Goal: Task Accomplishment & Management: Use online tool/utility

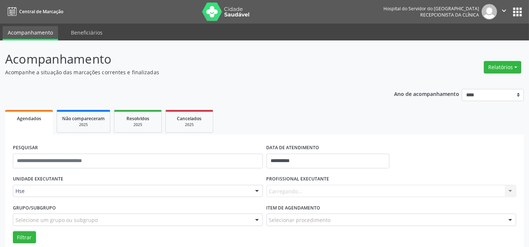
click at [289, 191] on div "Carregando... Nenhum resultado encontrado para: " " Não há nenhuma opção para s…" at bounding box center [391, 191] width 250 height 12
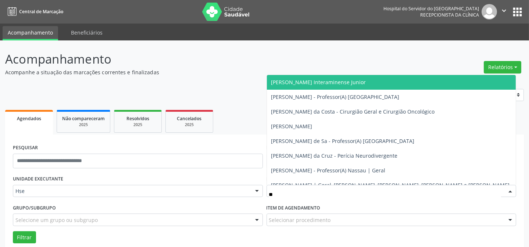
type input "***"
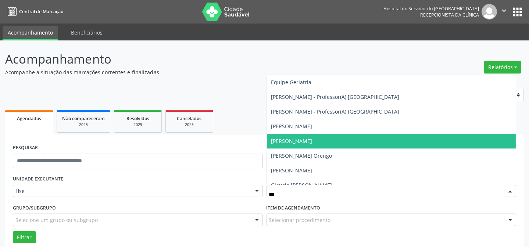
click at [296, 140] on span "[PERSON_NAME]" at bounding box center [291, 140] width 41 height 7
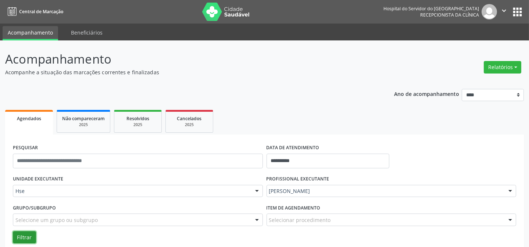
click at [18, 234] on button "Filtrar" at bounding box center [24, 237] width 23 height 12
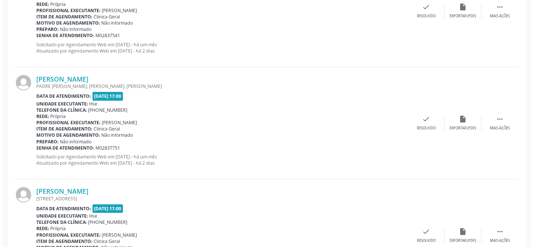
scroll to position [340, 0]
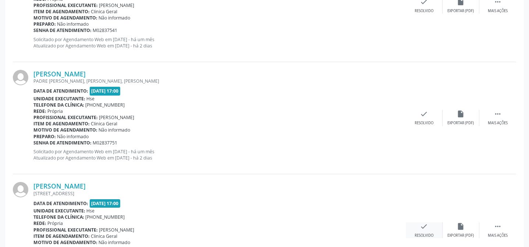
click at [431, 226] on div "check Resolvido" at bounding box center [424, 230] width 37 height 16
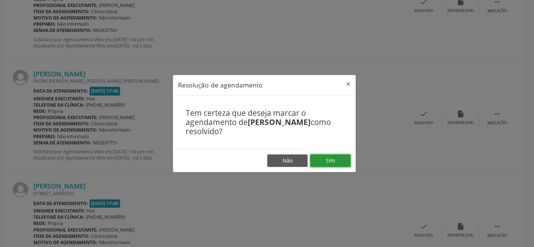
click at [331, 159] on button "Sim" at bounding box center [330, 160] width 40 height 12
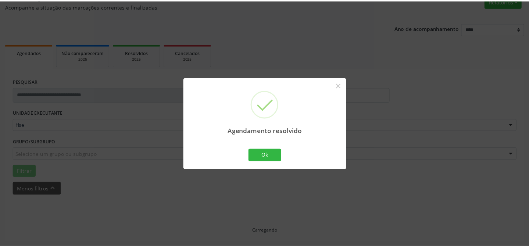
scroll to position [66, 0]
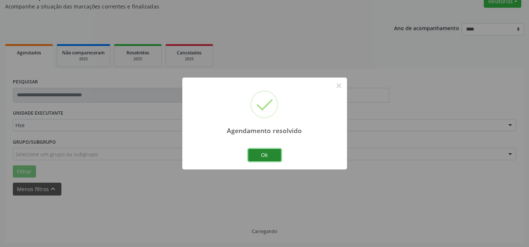
click at [259, 156] on button "Ok" at bounding box center [264, 155] width 33 height 12
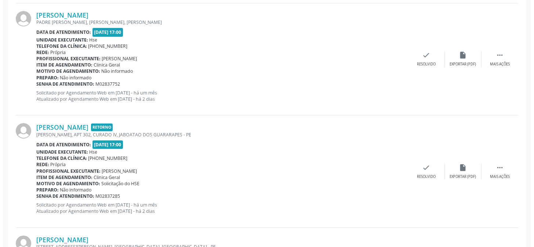
scroll to position [433, 0]
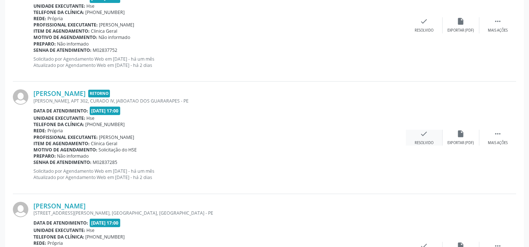
click at [429, 132] on div "check Resolvido" at bounding box center [424, 138] width 37 height 16
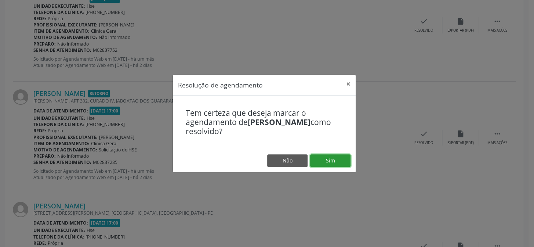
click at [330, 161] on button "Sim" at bounding box center [330, 160] width 40 height 12
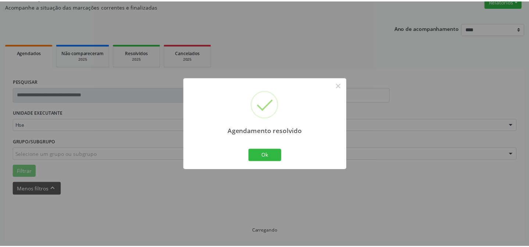
scroll to position [66, 0]
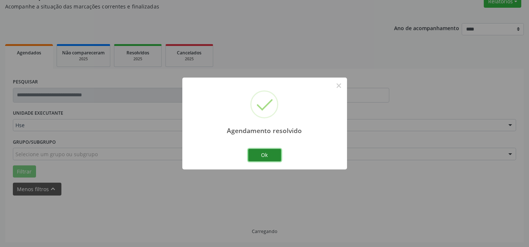
click at [261, 151] on button "Ok" at bounding box center [264, 155] width 33 height 12
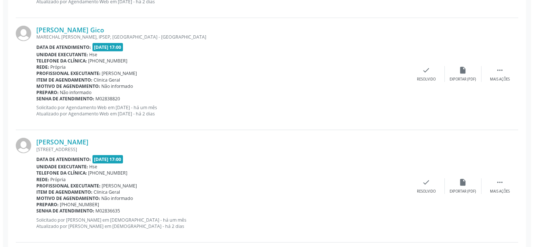
scroll to position [734, 0]
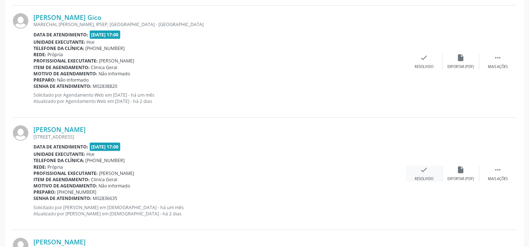
click at [420, 169] on icon "check" at bounding box center [424, 170] width 8 height 8
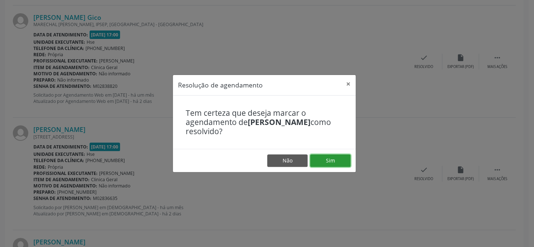
click at [335, 160] on button "Sim" at bounding box center [330, 160] width 40 height 12
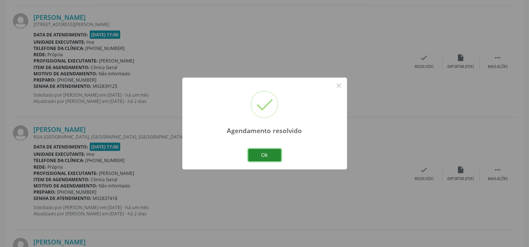
click at [259, 150] on button "Ok" at bounding box center [264, 155] width 33 height 12
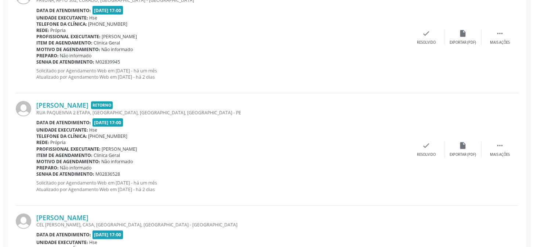
scroll to position [1568, 0]
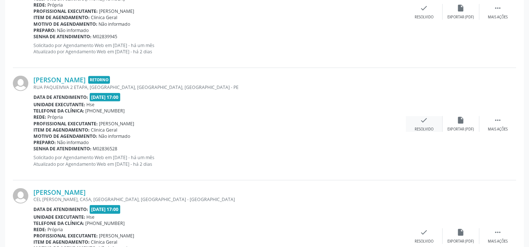
click at [428, 122] on icon "check" at bounding box center [424, 120] width 8 height 8
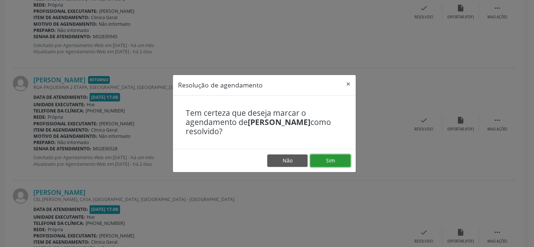
click at [336, 155] on button "Sim" at bounding box center [330, 160] width 40 height 12
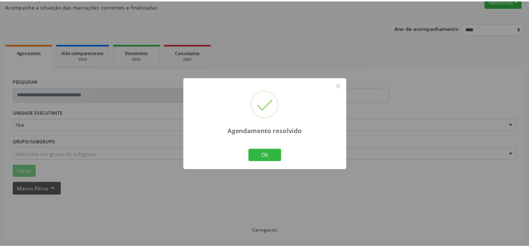
scroll to position [66, 0]
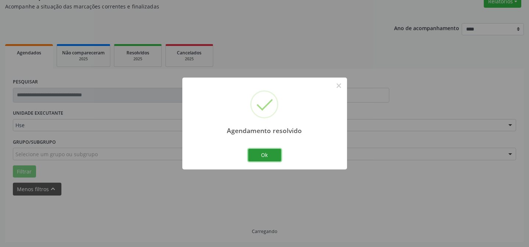
click at [274, 154] on button "Ok" at bounding box center [264, 155] width 33 height 12
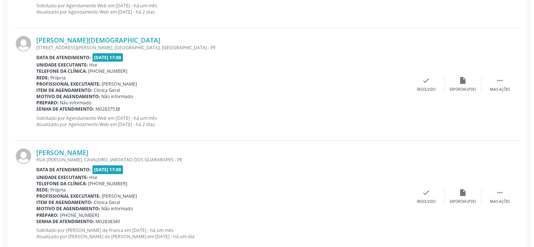
scroll to position [834, 0]
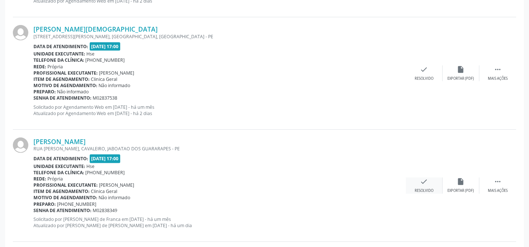
click at [430, 184] on div "check Resolvido" at bounding box center [424, 185] width 37 height 16
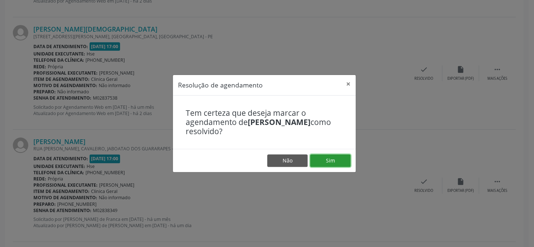
click at [339, 162] on button "Sim" at bounding box center [330, 160] width 40 height 12
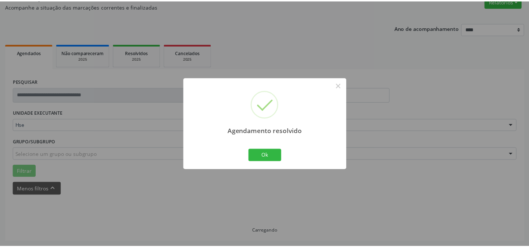
scroll to position [66, 0]
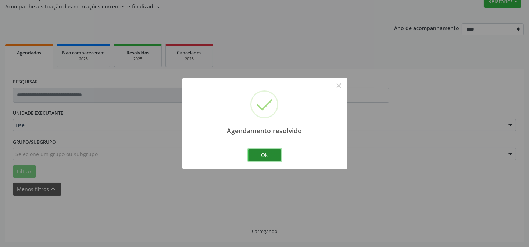
click at [269, 160] on button "Ok" at bounding box center [264, 155] width 33 height 12
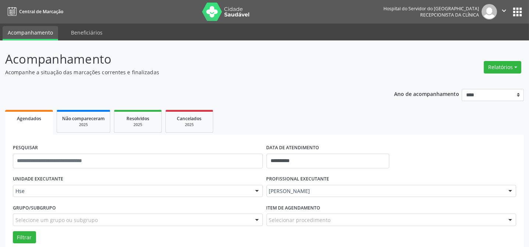
scroll to position [167, 0]
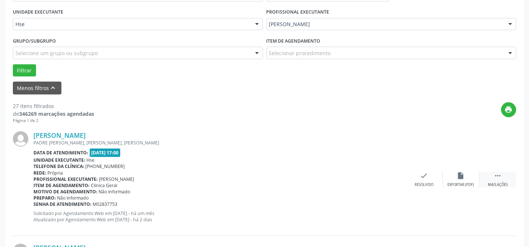
click at [502, 182] on div "Mais ações" at bounding box center [497, 184] width 20 height 5
click at [462, 176] on icon "alarm_off" at bounding box center [461, 176] width 8 height 8
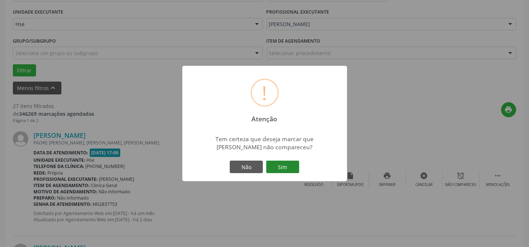
click at [275, 167] on button "Sim" at bounding box center [282, 167] width 33 height 12
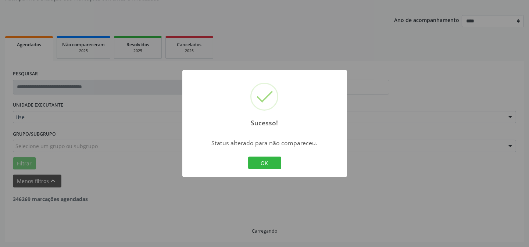
scroll to position [73, 0]
click at [272, 161] on button "OK" at bounding box center [264, 162] width 33 height 12
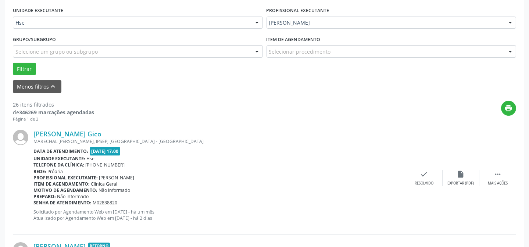
scroll to position [173, 0]
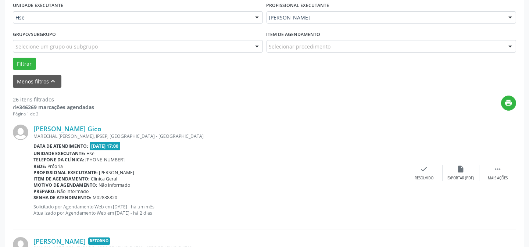
click at [500, 170] on icon "" at bounding box center [497, 169] width 8 height 8
click at [463, 170] on icon "alarm_off" at bounding box center [461, 169] width 8 height 8
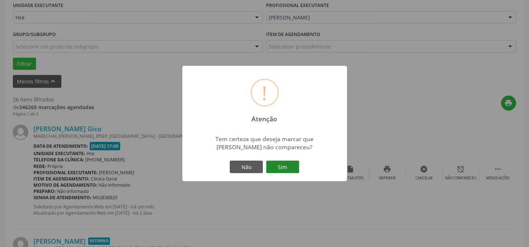
click at [296, 169] on button "Sim" at bounding box center [282, 167] width 33 height 12
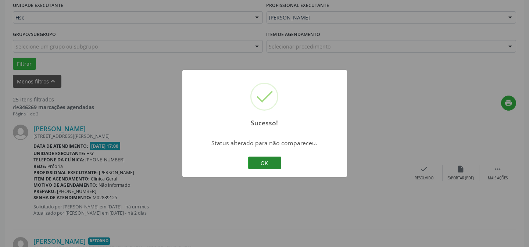
click at [265, 165] on button "OK" at bounding box center [264, 162] width 33 height 12
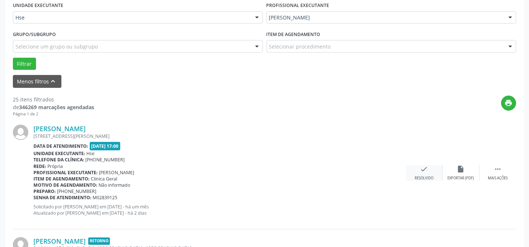
click at [428, 174] on div "check Resolvido" at bounding box center [424, 173] width 37 height 16
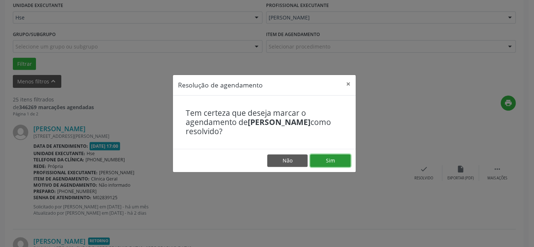
click at [342, 157] on button "Sim" at bounding box center [330, 160] width 40 height 12
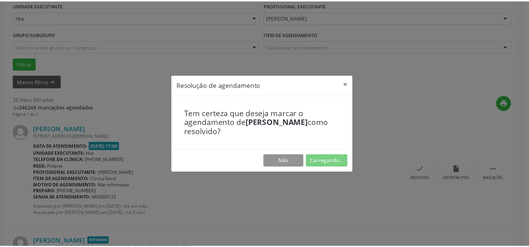
scroll to position [66, 0]
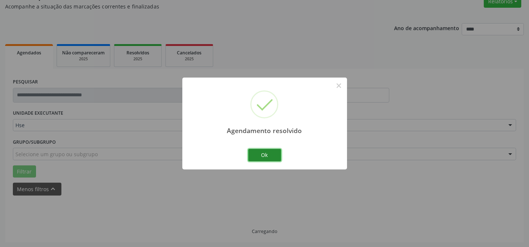
click at [263, 152] on button "Ok" at bounding box center [264, 155] width 33 height 12
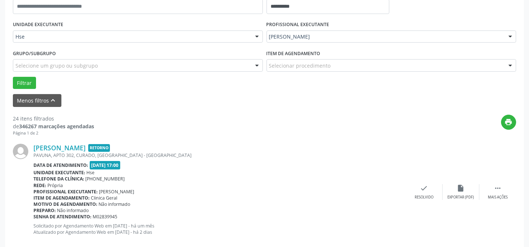
scroll to position [233, 0]
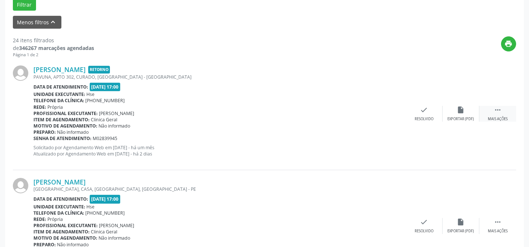
click at [500, 109] on icon "" at bounding box center [497, 110] width 8 height 8
click at [457, 110] on icon "alarm_off" at bounding box center [461, 110] width 8 height 8
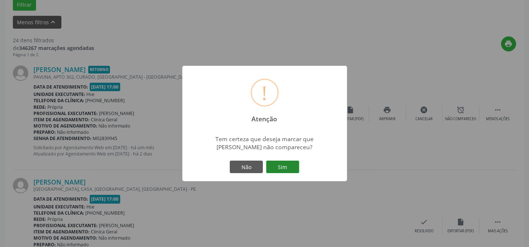
click at [290, 165] on button "Sim" at bounding box center [282, 167] width 33 height 12
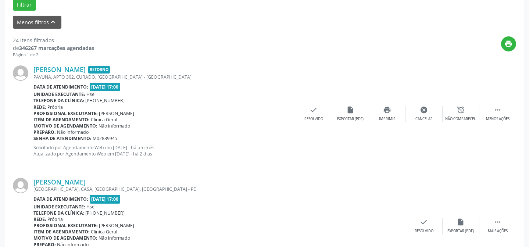
scroll to position [73, 0]
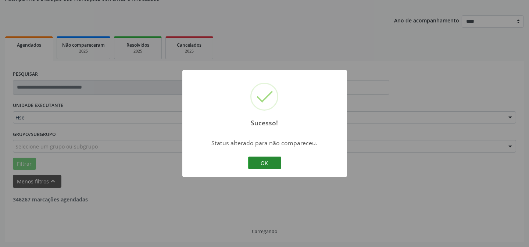
click at [269, 160] on button "OK" at bounding box center [264, 162] width 33 height 12
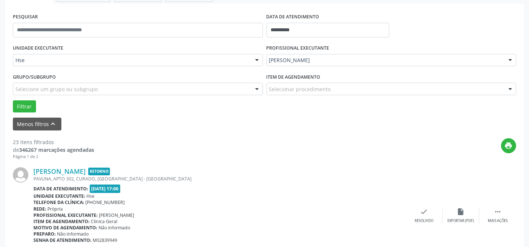
scroll to position [140, 0]
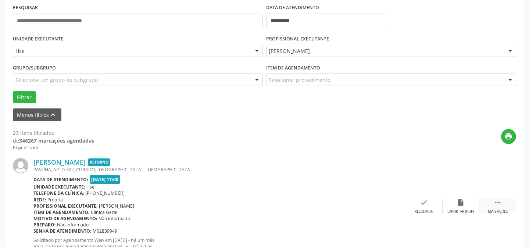
click at [503, 206] on div " Mais ações" at bounding box center [497, 206] width 37 height 16
click at [454, 199] on div "alarm_off Não compareceu" at bounding box center [460, 206] width 37 height 16
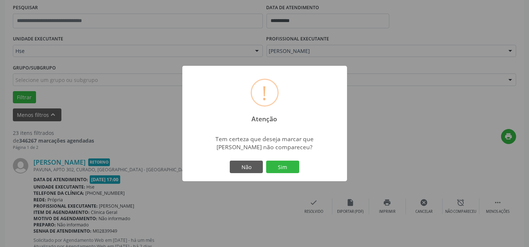
click at [280, 169] on button "Sim" at bounding box center [282, 167] width 33 height 12
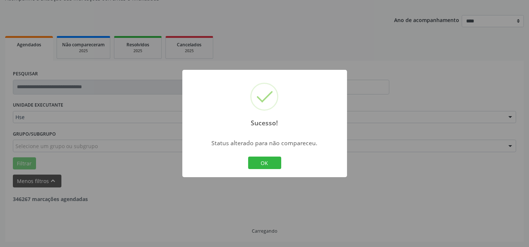
scroll to position [73, 0]
click at [260, 161] on button "OK" at bounding box center [264, 162] width 33 height 12
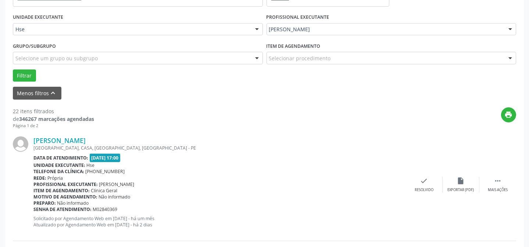
scroll to position [173, 0]
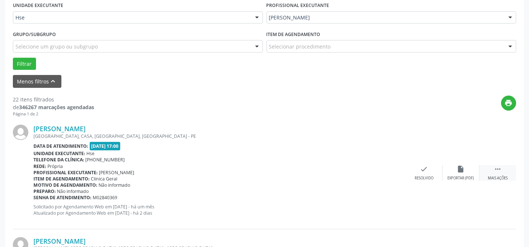
click at [491, 169] on div " Mais ações" at bounding box center [497, 173] width 37 height 16
click at [455, 168] on div "alarm_off Não compareceu" at bounding box center [460, 173] width 37 height 16
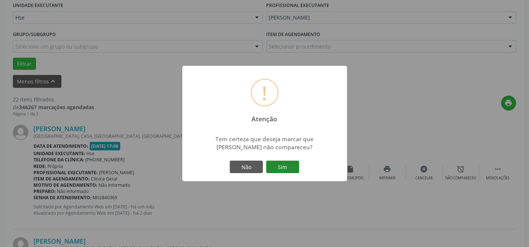
click at [289, 165] on button "Sim" at bounding box center [282, 167] width 33 height 12
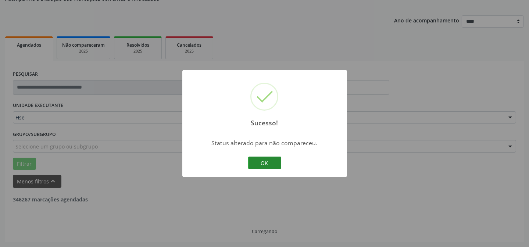
click at [256, 164] on button "OK" at bounding box center [264, 162] width 33 height 12
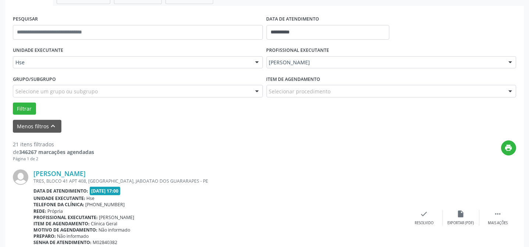
scroll to position [140, 0]
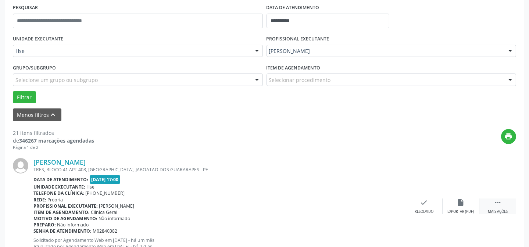
click at [496, 205] on icon "" at bounding box center [497, 202] width 8 height 8
click at [468, 200] on div "alarm_off Não compareceu" at bounding box center [460, 206] width 37 height 16
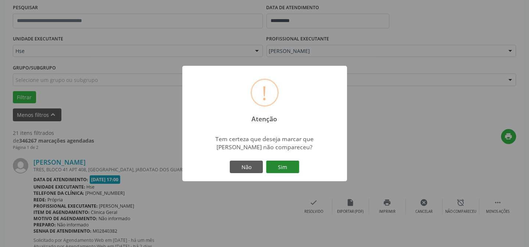
click at [282, 170] on button "Sim" at bounding box center [282, 167] width 33 height 12
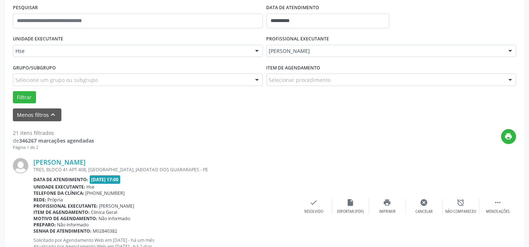
scroll to position [73, 0]
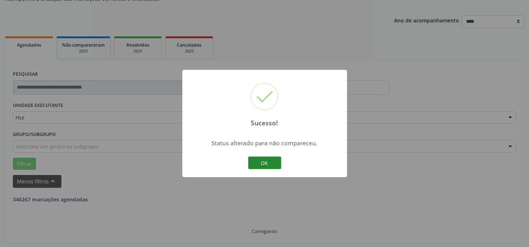
click at [265, 163] on button "OK" at bounding box center [264, 162] width 33 height 12
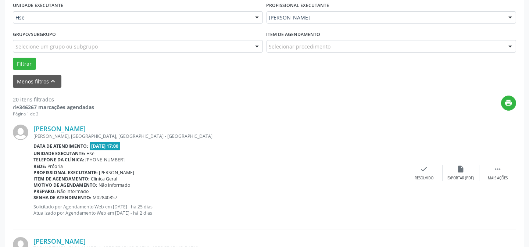
scroll to position [207, 0]
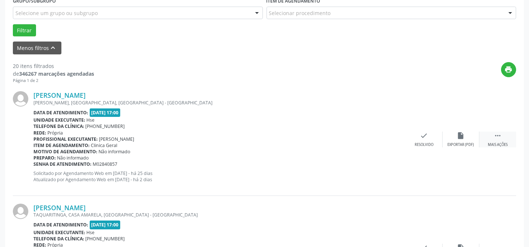
click at [502, 147] on div "Mais ações" at bounding box center [497, 144] width 20 height 5
click at [467, 142] on div "Não compareceu" at bounding box center [460, 144] width 31 height 5
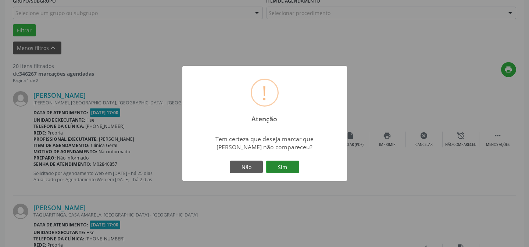
click at [280, 165] on button "Sim" at bounding box center [282, 167] width 33 height 12
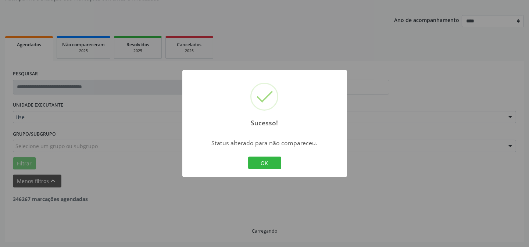
scroll to position [73, 0]
click at [271, 164] on button "OK" at bounding box center [264, 162] width 33 height 12
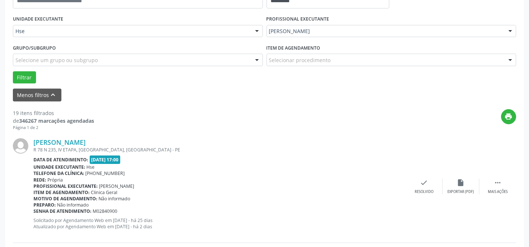
scroll to position [173, 0]
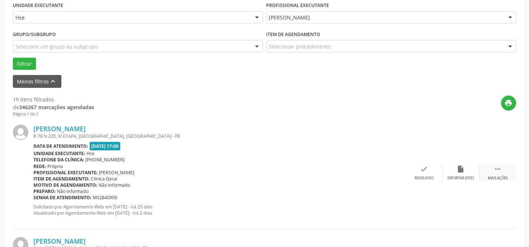
click at [494, 171] on icon "" at bounding box center [497, 169] width 8 height 8
click at [462, 165] on icon "alarm_off" at bounding box center [461, 169] width 8 height 8
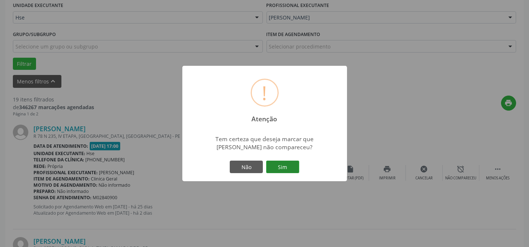
click at [280, 166] on button "Sim" at bounding box center [282, 167] width 33 height 12
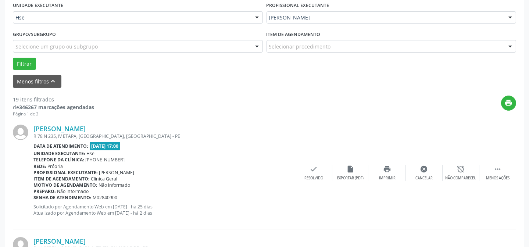
scroll to position [73, 0]
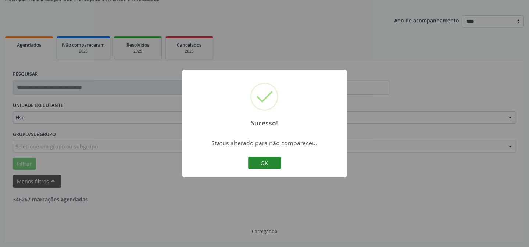
click at [276, 165] on button "OK" at bounding box center [264, 162] width 33 height 12
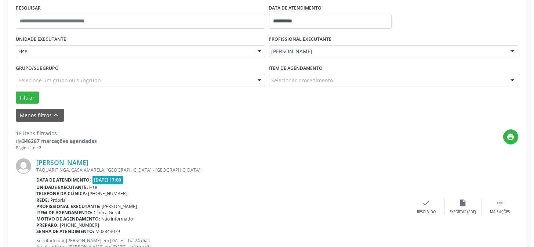
scroll to position [140, 0]
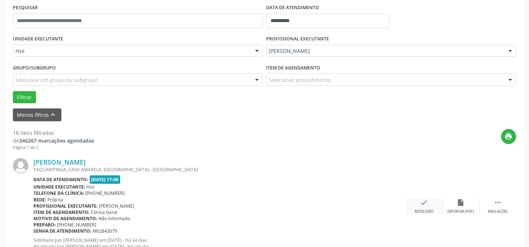
click at [427, 209] on div "Resolvido" at bounding box center [423, 211] width 19 height 5
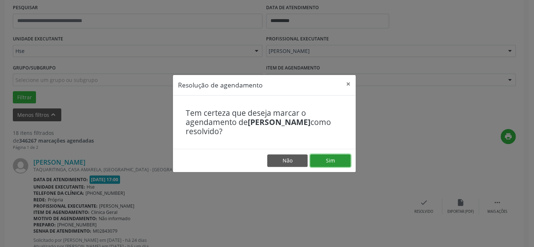
click at [325, 155] on button "Sim" at bounding box center [330, 160] width 40 height 12
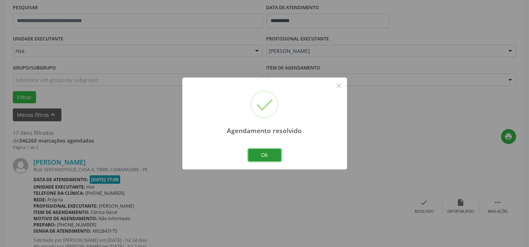
click at [273, 154] on button "Ok" at bounding box center [264, 155] width 33 height 12
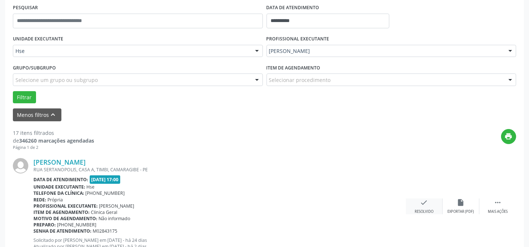
click at [418, 200] on div "check Resolvido" at bounding box center [424, 206] width 37 height 16
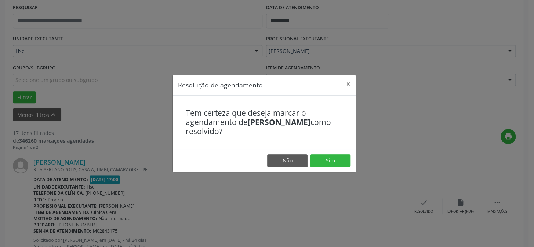
click at [335, 148] on div "Tem certeza que deseja marcar o agendamento de [PERSON_NAME] como resolvido?" at bounding box center [264, 122] width 183 height 54
click at [329, 159] on button "Sim" at bounding box center [330, 160] width 40 height 12
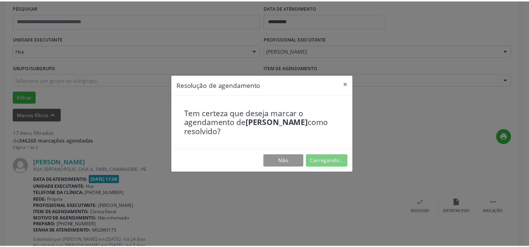
scroll to position [66, 0]
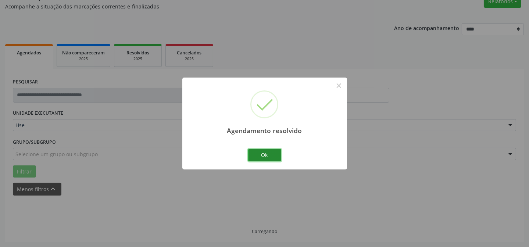
click at [258, 149] on button "Ok" at bounding box center [264, 155] width 33 height 12
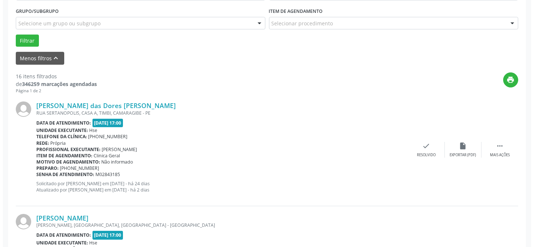
scroll to position [199, 0]
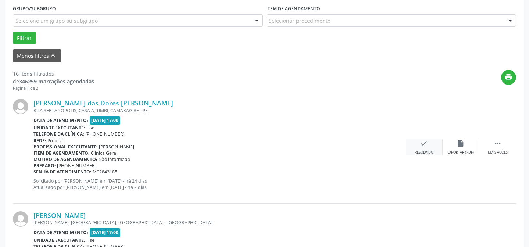
click at [425, 143] on icon "check" at bounding box center [424, 143] width 8 height 8
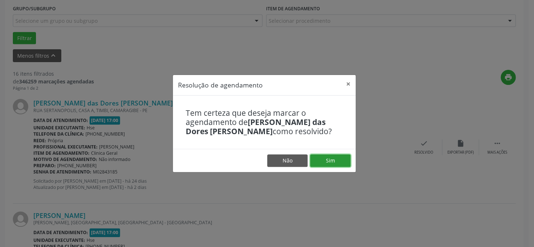
click at [338, 158] on button "Sim" at bounding box center [330, 160] width 40 height 12
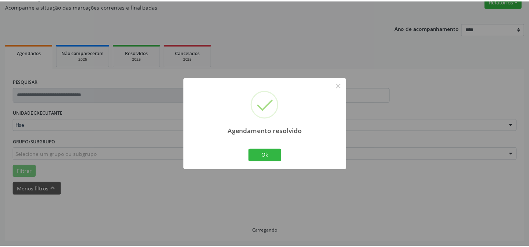
scroll to position [66, 0]
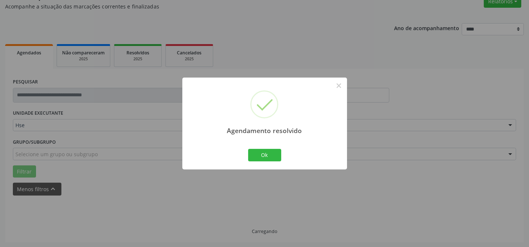
click at [283, 152] on div "Agendamento resolvido × Ok Cancel" at bounding box center [264, 123] width 165 height 91
click at [275, 154] on button "Ok" at bounding box center [264, 155] width 33 height 12
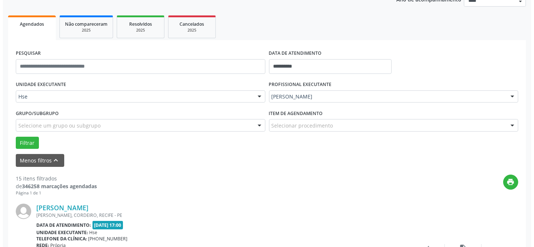
scroll to position [207, 0]
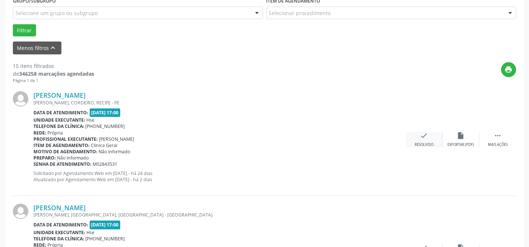
click at [427, 136] on icon "check" at bounding box center [424, 135] width 8 height 8
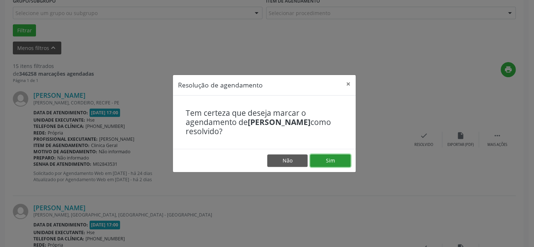
click at [332, 157] on button "Sim" at bounding box center [330, 160] width 40 height 12
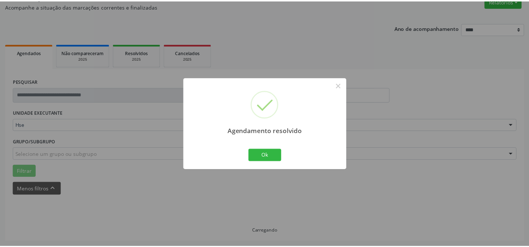
scroll to position [66, 0]
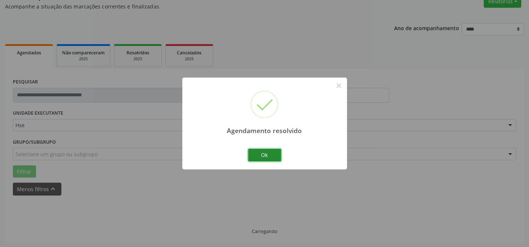
click at [264, 154] on button "Ok" at bounding box center [264, 155] width 33 height 12
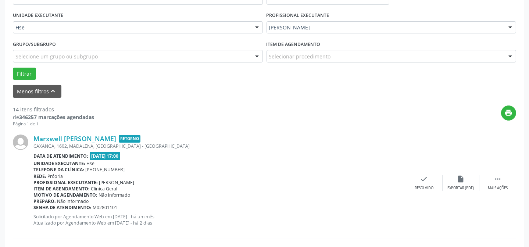
scroll to position [166, 0]
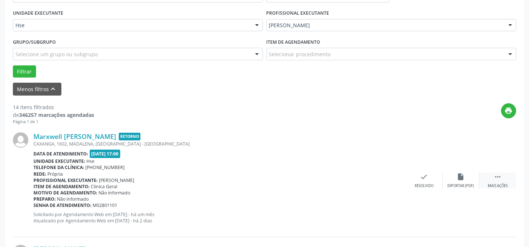
click at [500, 183] on div "Mais ações" at bounding box center [497, 185] width 20 height 5
click at [450, 174] on div "alarm_off Não compareceu" at bounding box center [460, 181] width 37 height 16
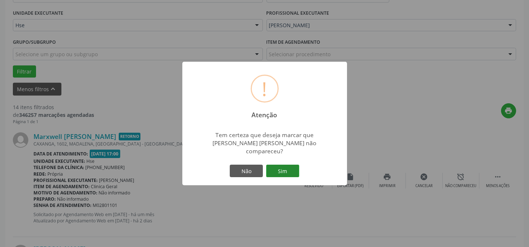
click at [278, 172] on button "Sim" at bounding box center [282, 171] width 33 height 12
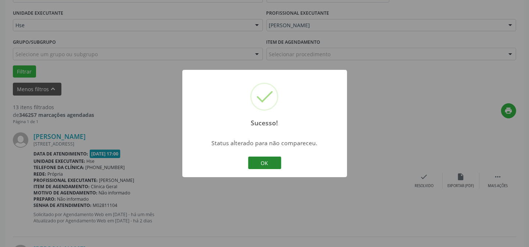
click at [270, 166] on button "OK" at bounding box center [264, 162] width 33 height 12
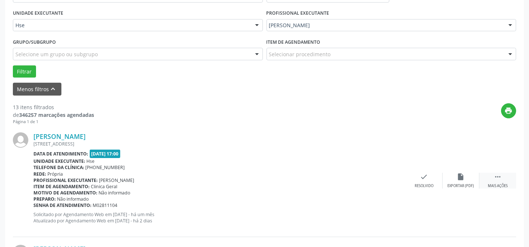
click at [496, 181] on div " Mais ações" at bounding box center [497, 181] width 37 height 16
click at [461, 179] on icon "alarm_off" at bounding box center [461, 177] width 8 height 8
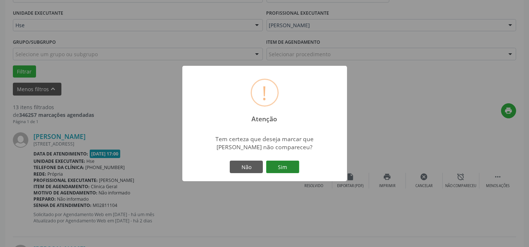
click at [274, 165] on button "Sim" at bounding box center [282, 167] width 33 height 12
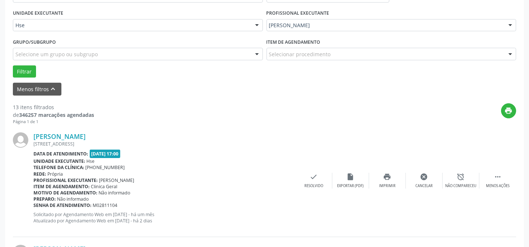
scroll to position [73, 0]
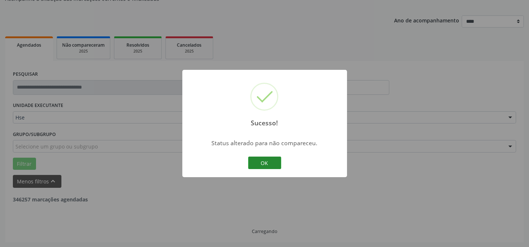
click at [265, 165] on button "OK" at bounding box center [264, 162] width 33 height 12
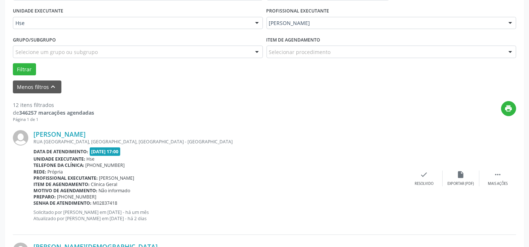
scroll to position [173, 0]
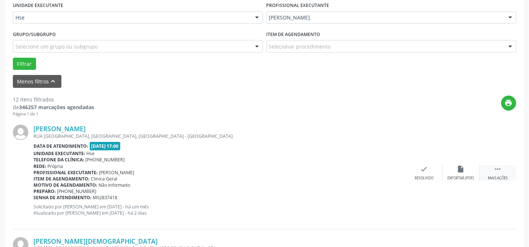
click at [489, 172] on div " Mais ações" at bounding box center [497, 173] width 37 height 16
click at [467, 169] on div "alarm_off Não compareceu" at bounding box center [460, 173] width 37 height 16
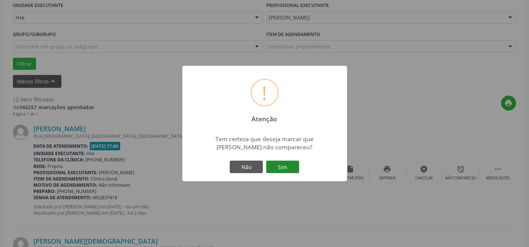
click at [298, 167] on button "Sim" at bounding box center [282, 167] width 33 height 12
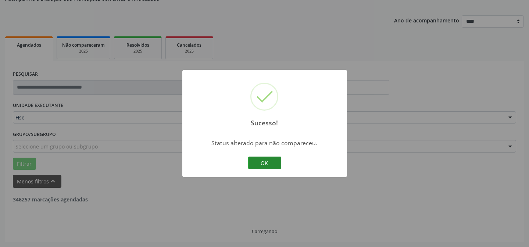
click at [267, 161] on button "OK" at bounding box center [264, 162] width 33 height 12
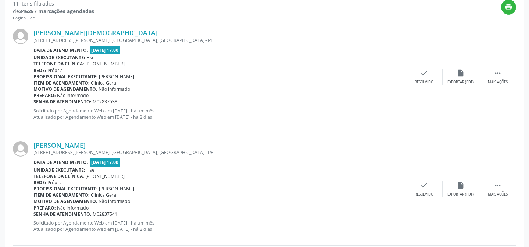
scroll to position [274, 0]
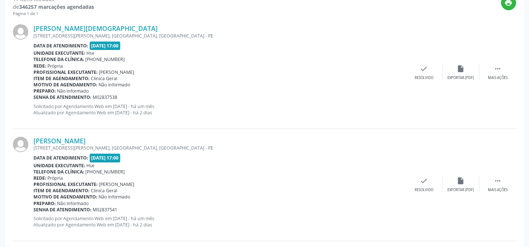
click at [496, 80] on div "[PERSON_NAME][DEMOGRAPHIC_DATA] [STREET_ADDRESS][PERSON_NAME], [GEOGRAPHIC_DATA…" at bounding box center [264, 73] width 503 height 112
click at [497, 71] on icon "" at bounding box center [497, 69] width 8 height 8
click at [454, 71] on div "alarm_off Não compareceu" at bounding box center [460, 73] width 37 height 16
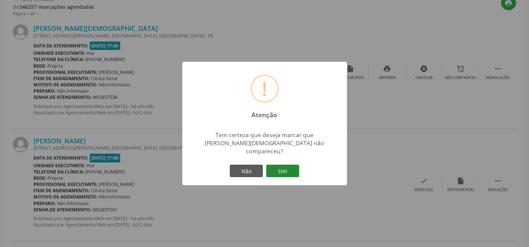
click at [290, 165] on button "Sim" at bounding box center [282, 171] width 33 height 12
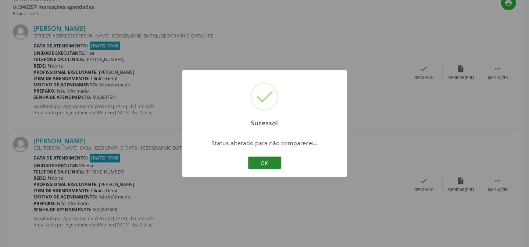
click at [269, 164] on button "OK" at bounding box center [264, 162] width 33 height 12
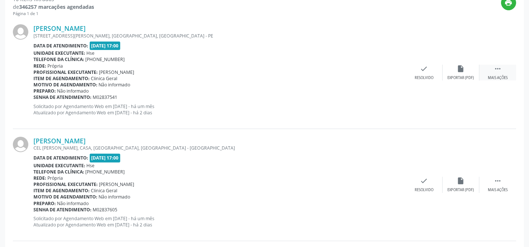
click at [499, 70] on icon "" at bounding box center [497, 69] width 8 height 8
click at [476, 73] on div "alarm_off Não compareceu" at bounding box center [460, 73] width 37 height 16
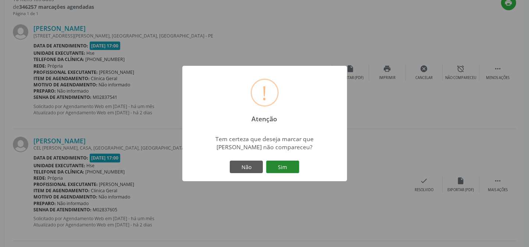
click at [282, 166] on button "Sim" at bounding box center [282, 167] width 33 height 12
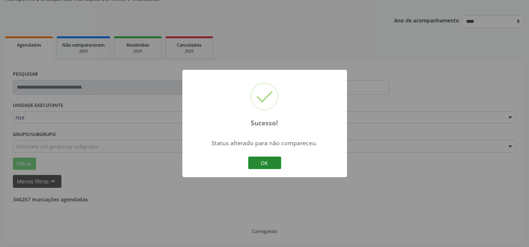
click at [262, 161] on button "OK" at bounding box center [264, 162] width 33 height 12
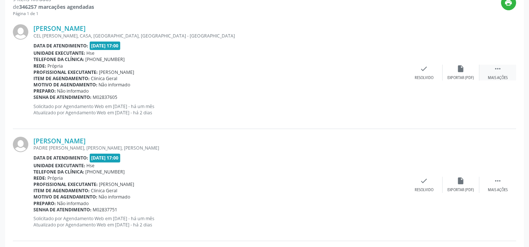
click at [492, 70] on div " Mais ações" at bounding box center [497, 73] width 37 height 16
click at [463, 76] on div "Não compareceu" at bounding box center [460, 77] width 31 height 5
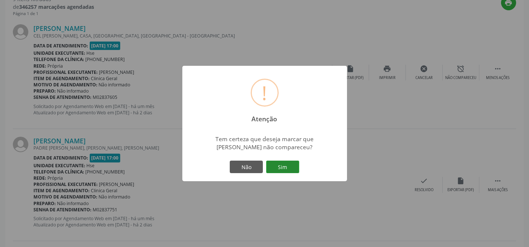
click at [285, 169] on button "Sim" at bounding box center [282, 167] width 33 height 12
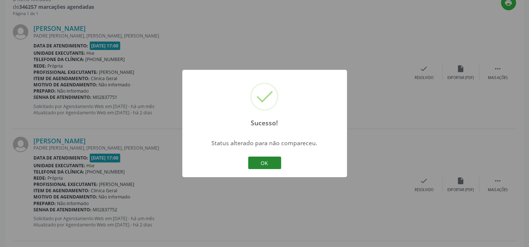
click at [275, 159] on button "OK" at bounding box center [264, 162] width 33 height 12
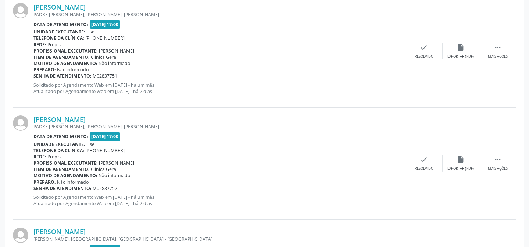
scroll to position [307, 0]
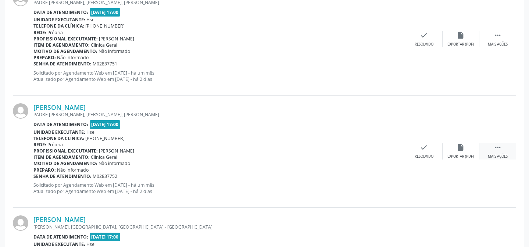
click at [499, 145] on icon "" at bounding box center [497, 147] width 8 height 8
click at [450, 147] on div "alarm_off Não compareceu" at bounding box center [460, 151] width 37 height 16
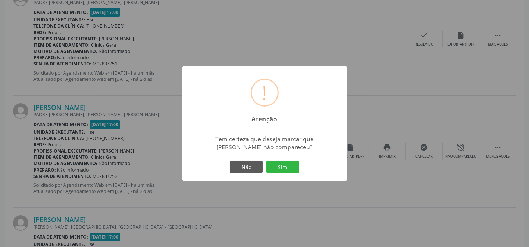
click at [279, 165] on button "Sim" at bounding box center [282, 167] width 33 height 12
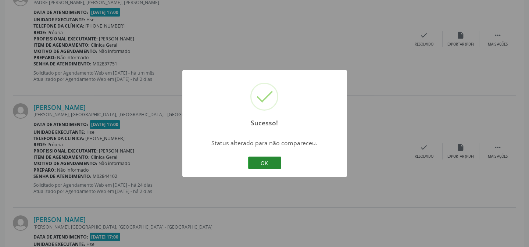
click at [268, 161] on button "OK" at bounding box center [264, 162] width 33 height 12
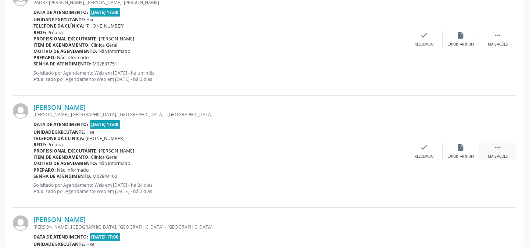
click at [497, 148] on icon "" at bounding box center [497, 147] width 8 height 8
click at [470, 150] on div "alarm_off Não compareceu" at bounding box center [460, 151] width 37 height 16
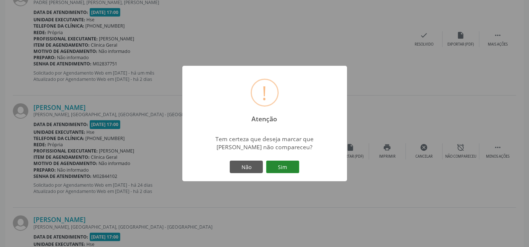
click at [282, 166] on button "Sim" at bounding box center [282, 167] width 33 height 12
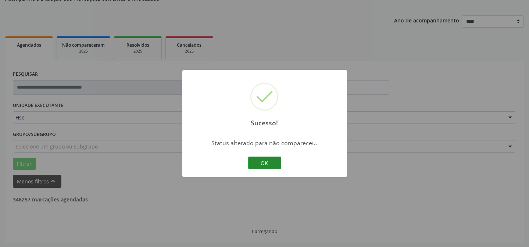
click at [271, 159] on button "OK" at bounding box center [264, 162] width 33 height 12
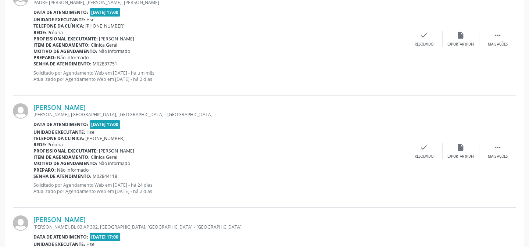
scroll to position [340, 0]
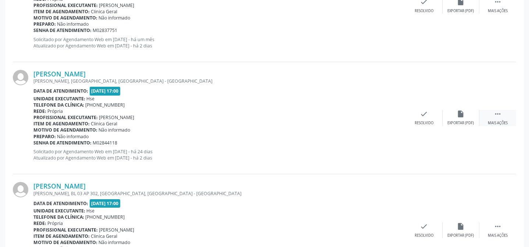
click at [500, 113] on icon "" at bounding box center [497, 114] width 8 height 8
click at [461, 118] on div "alarm_off Não compareceu" at bounding box center [460, 118] width 37 height 16
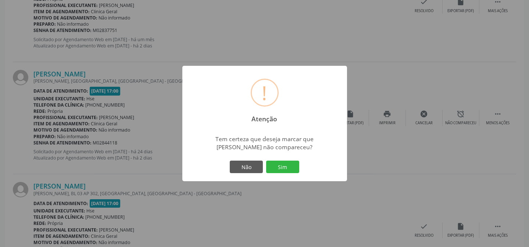
drag, startPoint x: 289, startPoint y: 172, endPoint x: 291, endPoint y: 164, distance: 8.2
click at [289, 170] on button "Sim" at bounding box center [282, 167] width 33 height 12
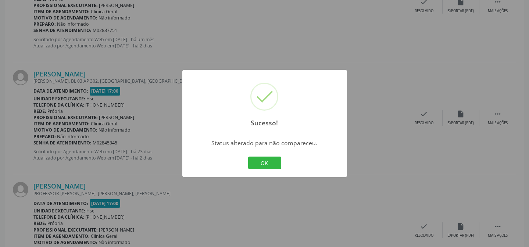
click at [268, 150] on div "Sucesso! × Status alterado para não compareceu. OK Cancel" at bounding box center [264, 123] width 165 height 107
click at [270, 163] on button "OK" at bounding box center [264, 162] width 33 height 12
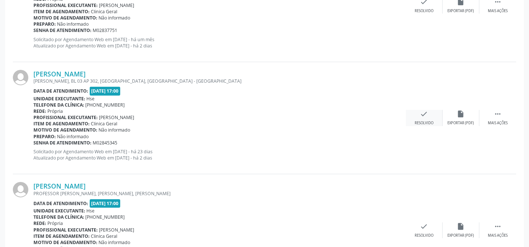
click at [421, 115] on icon "check" at bounding box center [424, 114] width 8 height 8
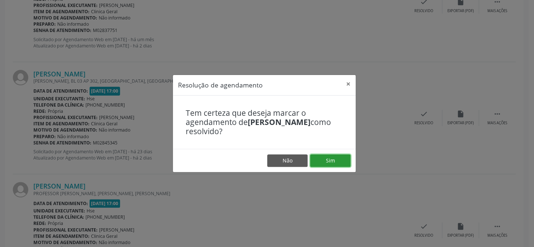
click at [319, 157] on button "Sim" at bounding box center [330, 160] width 40 height 12
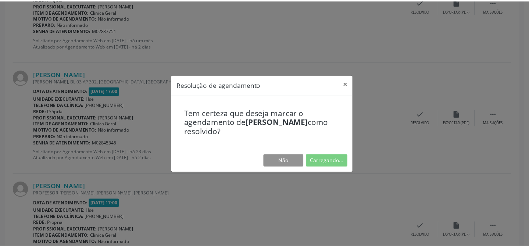
scroll to position [66, 0]
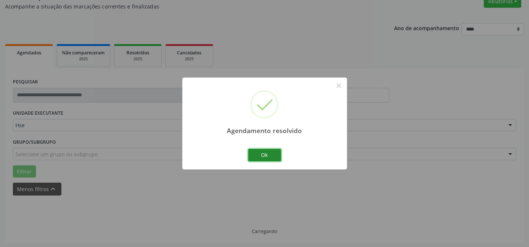
click at [256, 159] on button "Ok" at bounding box center [264, 155] width 33 height 12
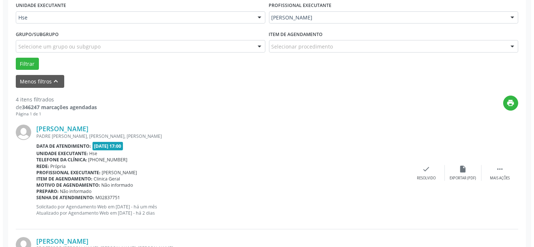
scroll to position [266, 0]
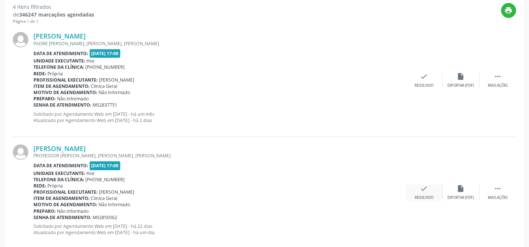
click at [423, 192] on div "check Resolvido" at bounding box center [424, 192] width 37 height 16
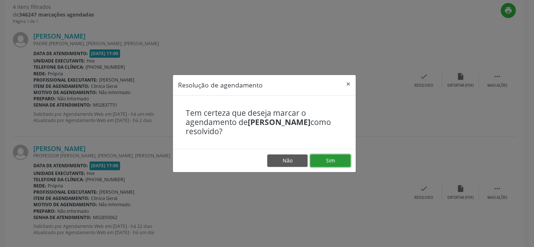
click at [319, 162] on button "Sim" at bounding box center [330, 160] width 40 height 12
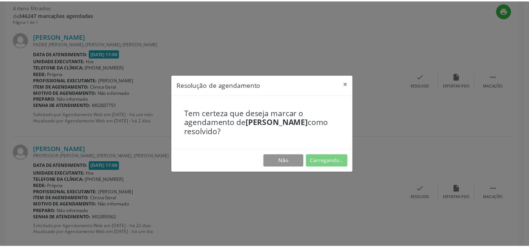
scroll to position [66, 0]
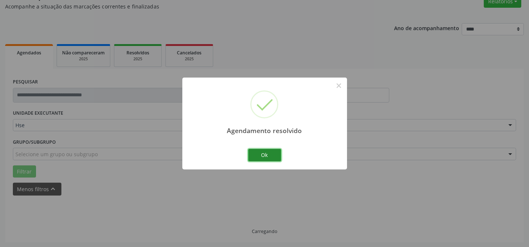
click at [269, 156] on button "Ok" at bounding box center [264, 155] width 33 height 12
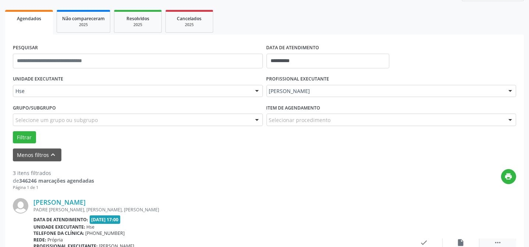
scroll to position [132, 0]
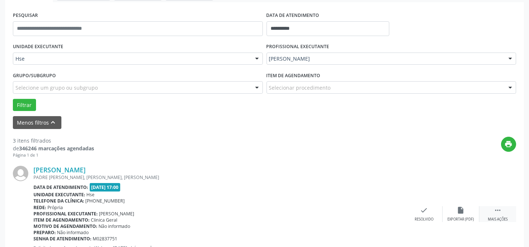
click at [493, 206] on icon "" at bounding box center [497, 210] width 8 height 8
click at [462, 210] on icon "alarm_off" at bounding box center [461, 210] width 8 height 8
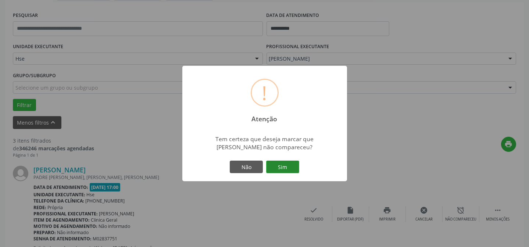
click at [284, 165] on button "Sim" at bounding box center [282, 167] width 33 height 12
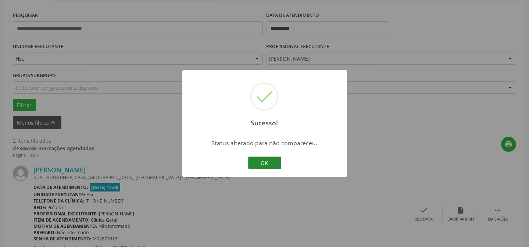
click at [264, 165] on button "OK" at bounding box center [264, 162] width 33 height 12
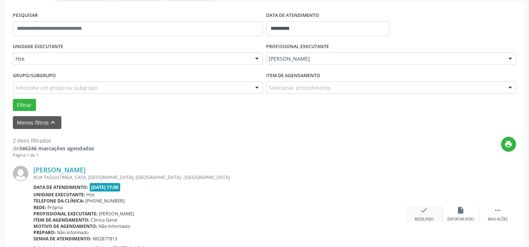
click at [433, 210] on div "check Resolvido" at bounding box center [424, 214] width 37 height 16
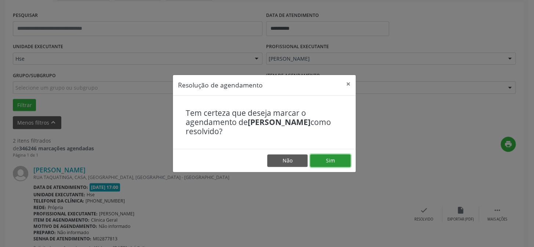
click at [345, 161] on button "Sim" at bounding box center [330, 160] width 40 height 12
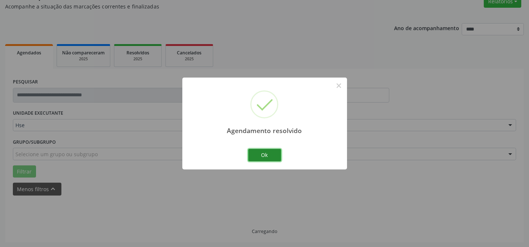
click at [255, 156] on button "Ok" at bounding box center [264, 155] width 33 height 12
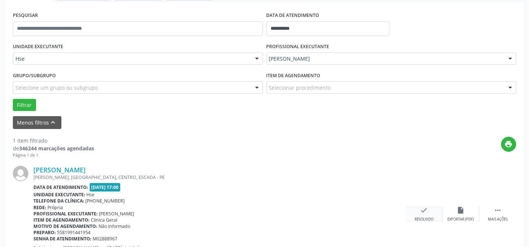
click at [424, 208] on icon "check" at bounding box center [424, 210] width 8 height 8
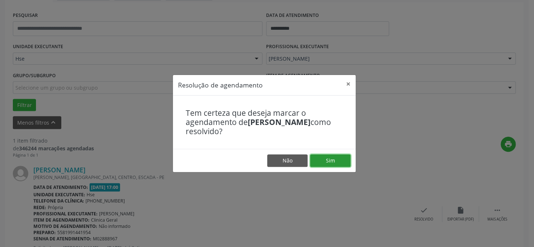
click at [323, 163] on button "Sim" at bounding box center [330, 160] width 40 height 12
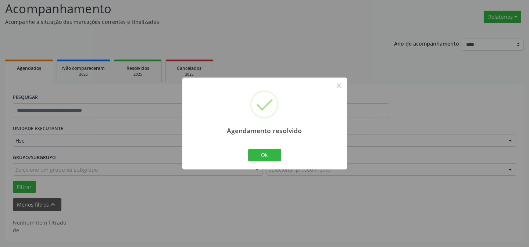
scroll to position [50, 0]
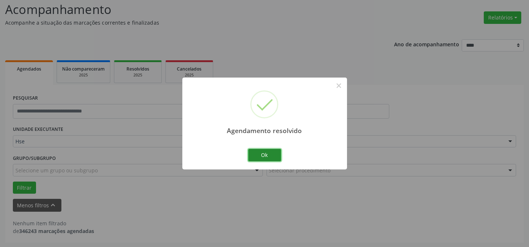
click at [268, 154] on button "Ok" at bounding box center [264, 155] width 33 height 12
